Goal: Task Accomplishment & Management: Manage account settings

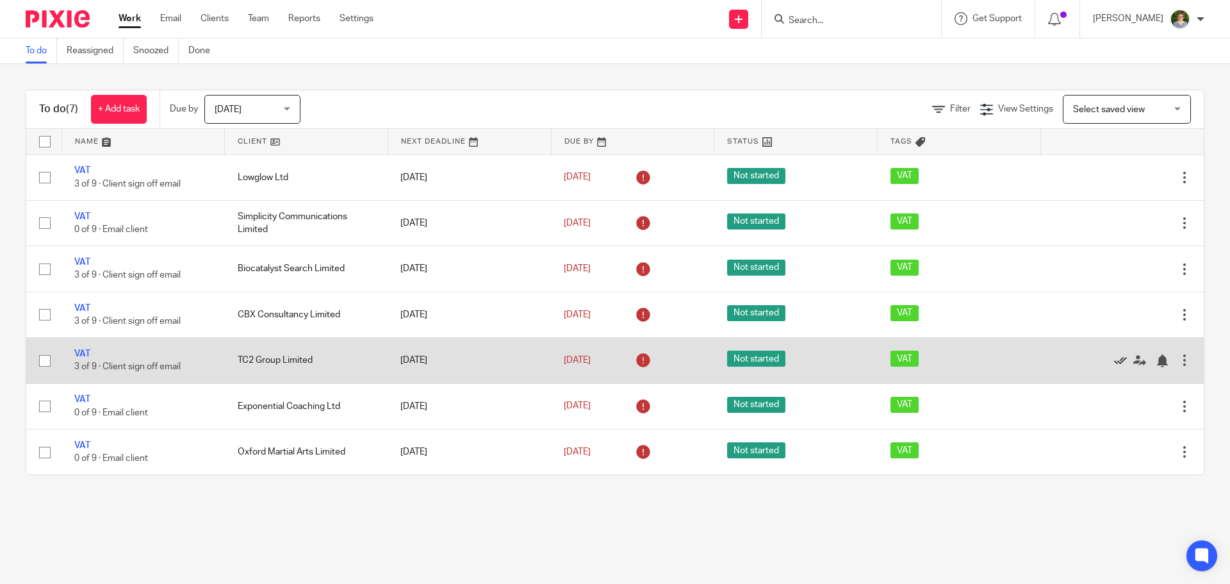
click at [1114, 361] on icon at bounding box center [1120, 360] width 13 height 13
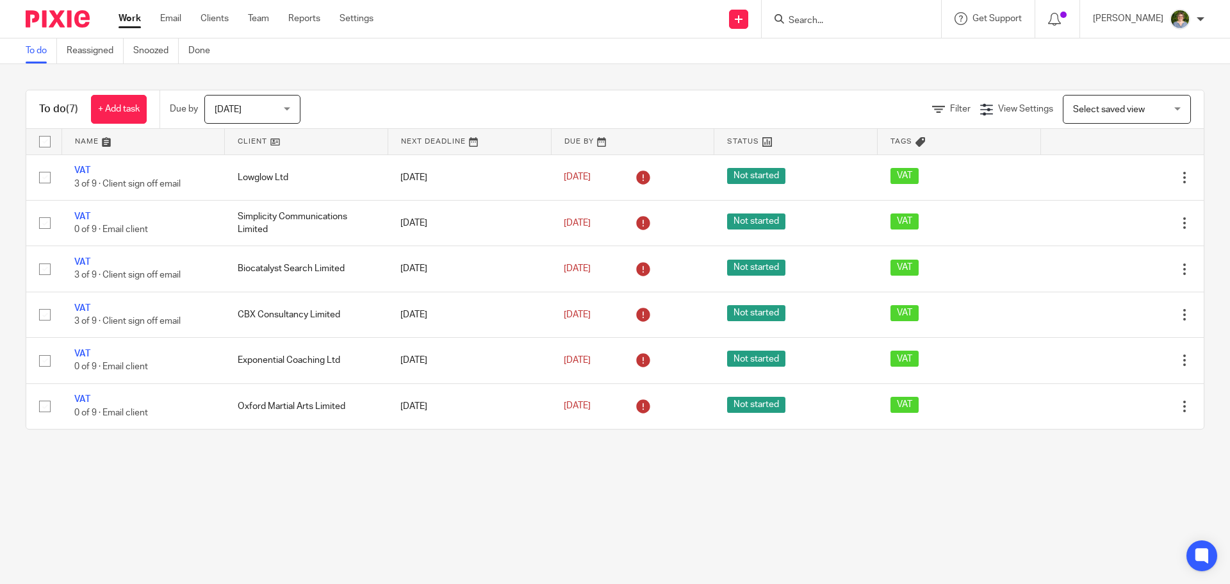
click at [289, 108] on div "Today Today" at bounding box center [252, 109] width 96 height 29
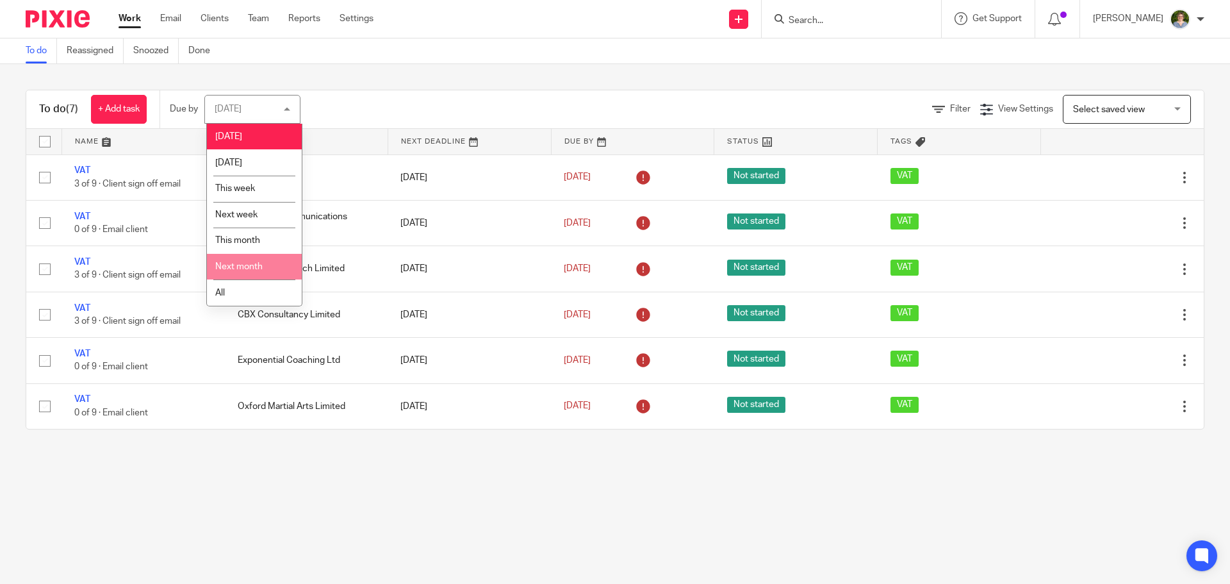
click at [232, 262] on span "Next month" at bounding box center [238, 266] width 47 height 9
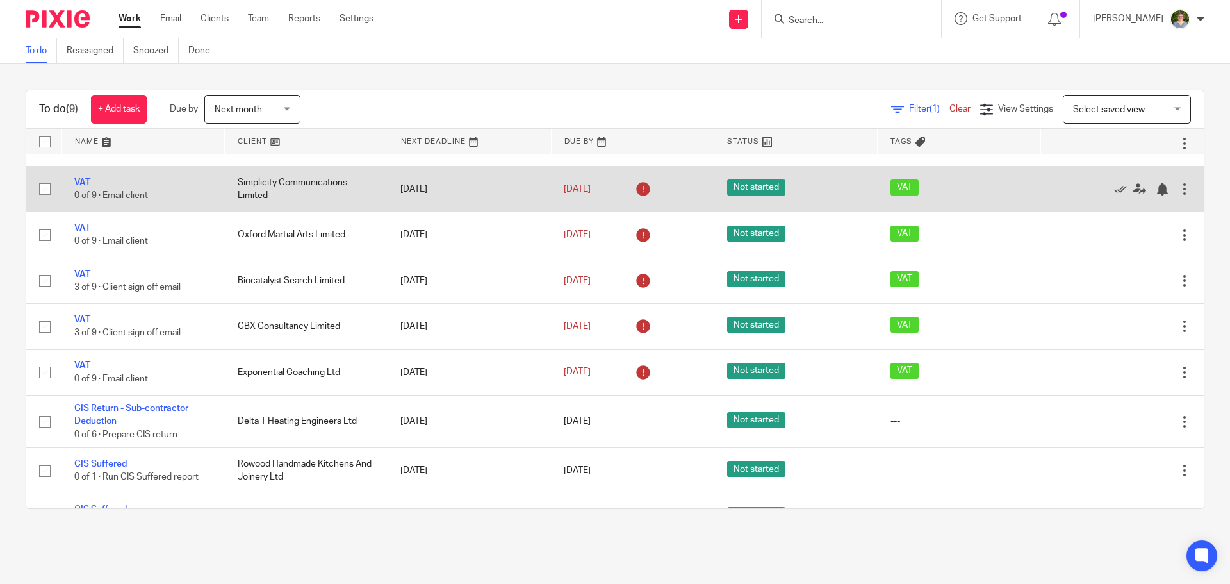
scroll to position [65, 0]
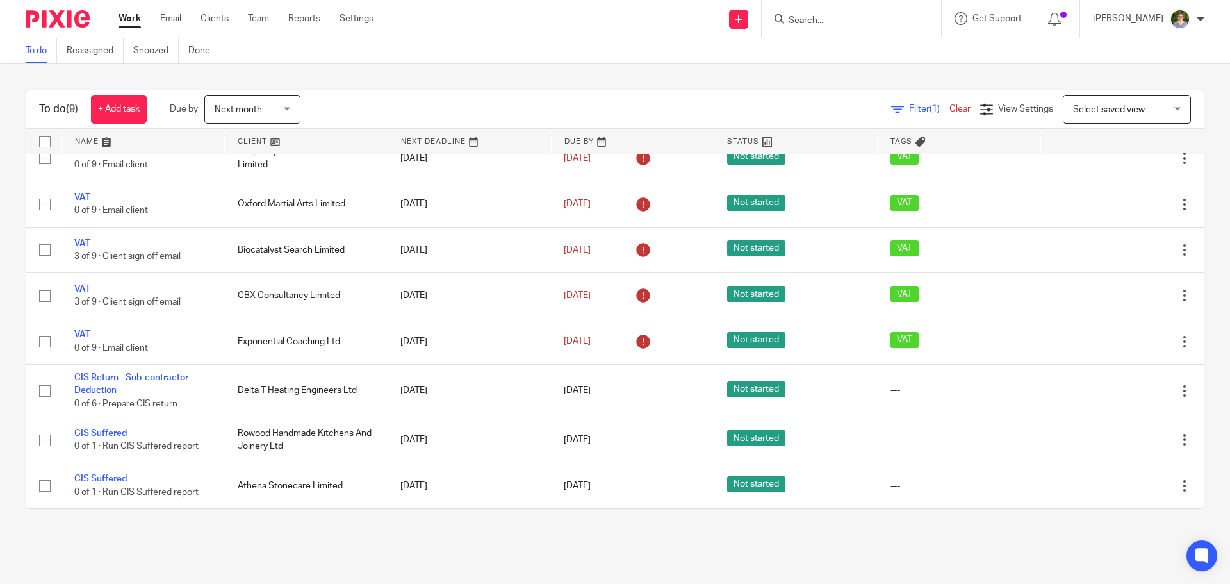
click at [295, 108] on div "Next month Next month" at bounding box center [252, 109] width 96 height 29
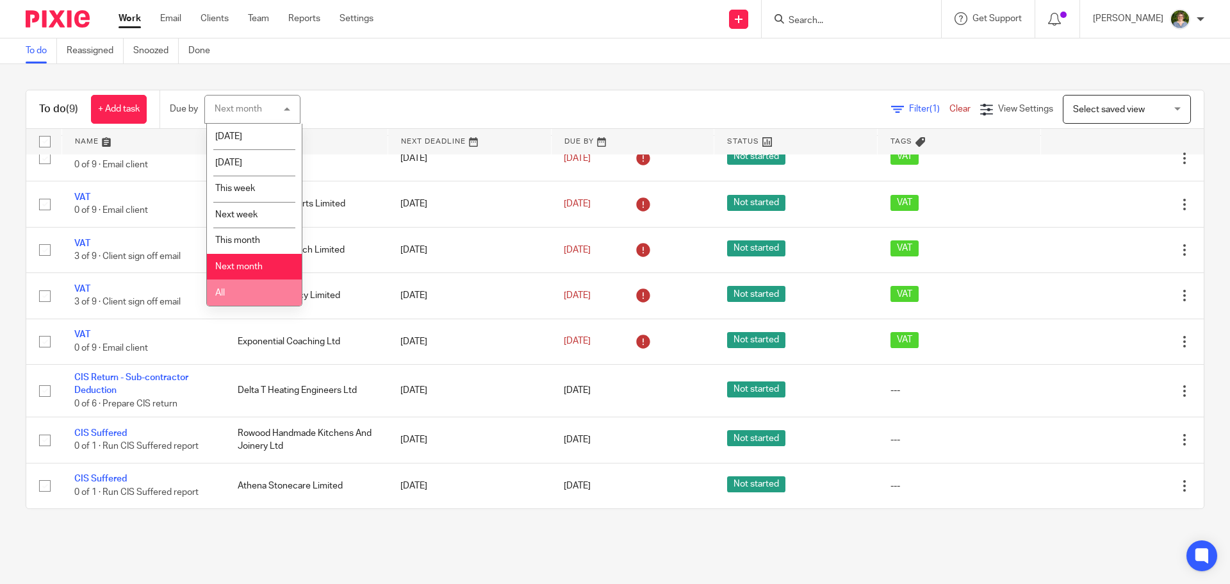
click at [222, 293] on span "All" at bounding box center [220, 292] width 10 height 9
